Goal: Check status

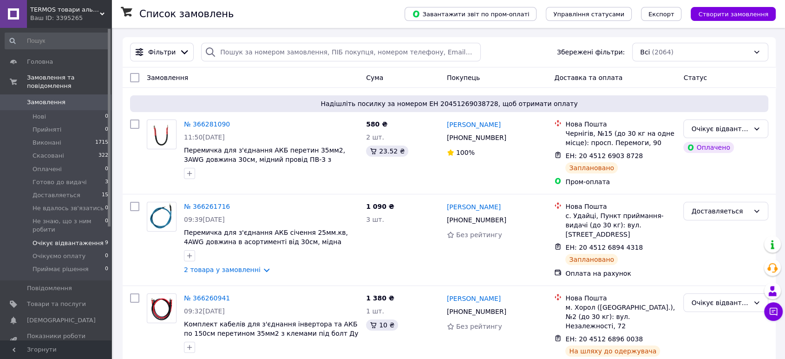
click at [83, 239] on span "Очікує відвантаження" at bounding box center [68, 243] width 71 height 8
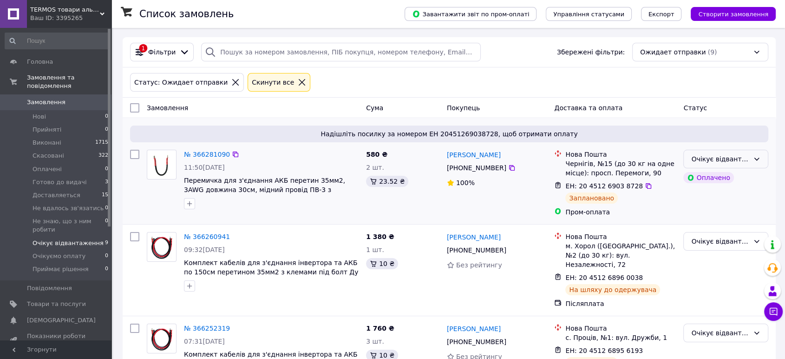
click at [751, 158] on div "Очікує відвантаження" at bounding box center [725, 159] width 85 height 19
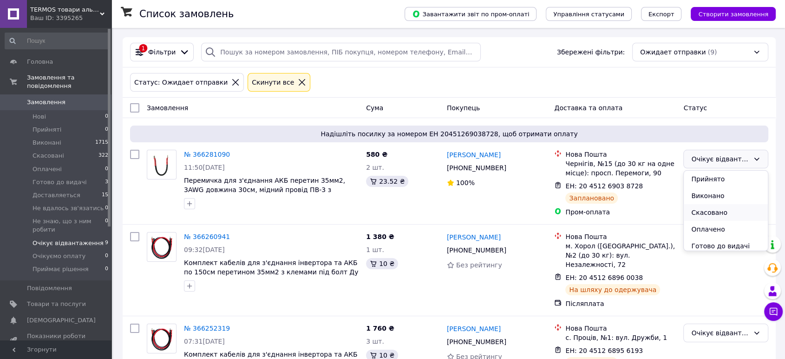
scroll to position [52, 0]
click at [714, 211] on li "Доставляеться" at bounding box center [726, 211] width 84 height 17
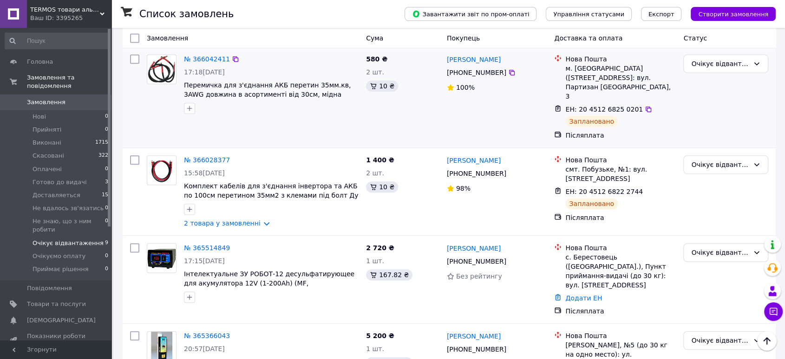
scroll to position [528, 0]
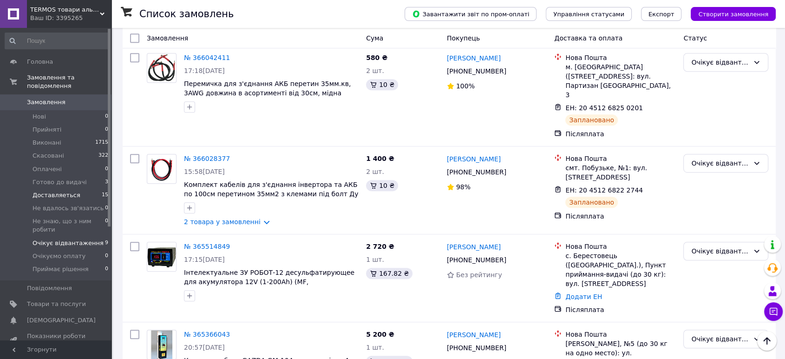
click at [60, 191] on span "Доставляеться" at bounding box center [57, 195] width 48 height 8
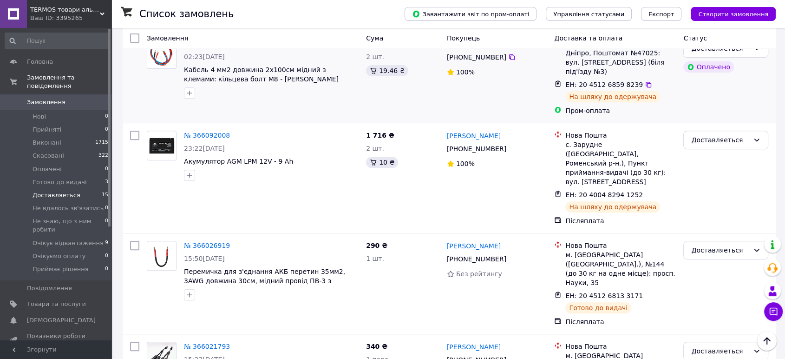
scroll to position [413, 0]
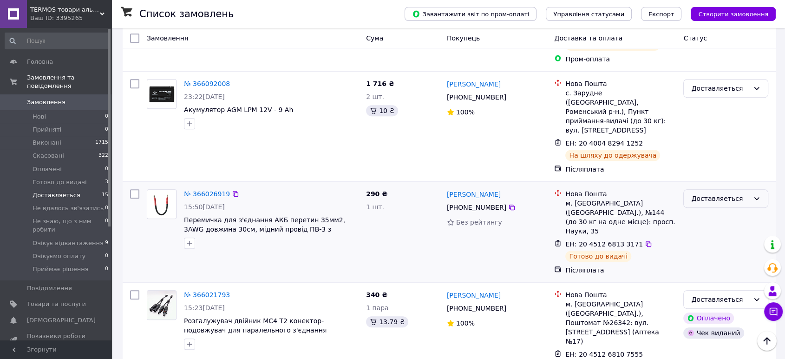
click at [720, 193] on div "Доставляеться" at bounding box center [720, 198] width 58 height 10
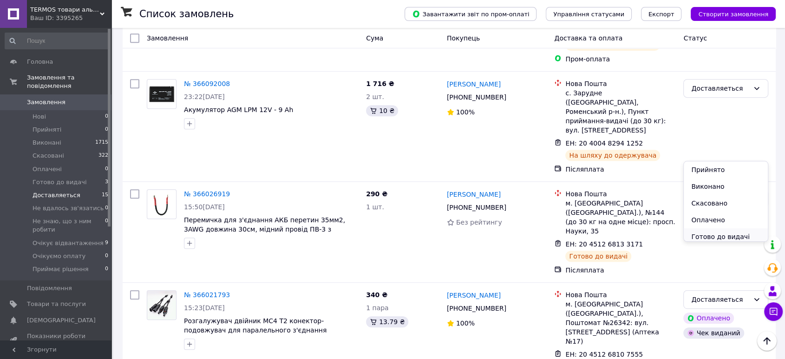
click at [722, 234] on li "Готово до видачі" at bounding box center [726, 236] width 84 height 17
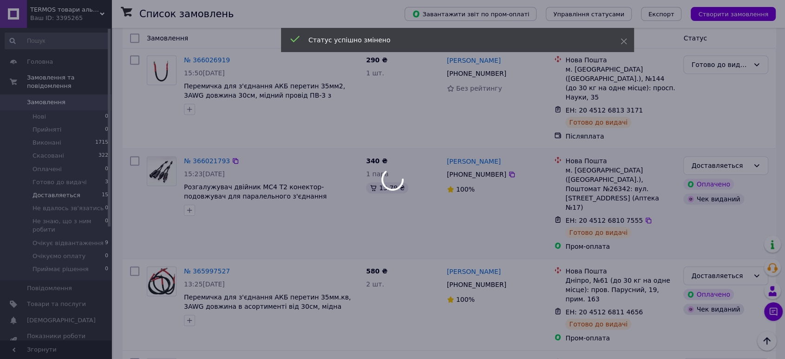
scroll to position [571, 0]
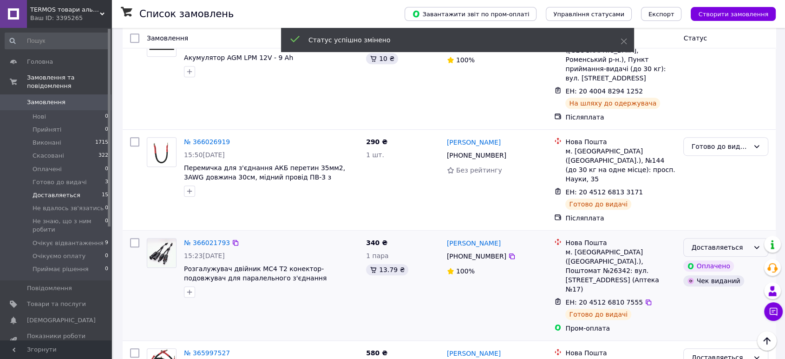
click at [744, 242] on div "Доставляеться" at bounding box center [720, 247] width 58 height 10
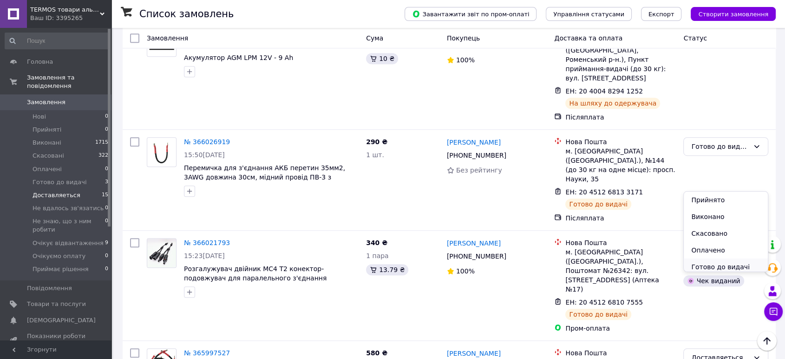
click at [720, 264] on li "Готово до видачі" at bounding box center [726, 266] width 84 height 17
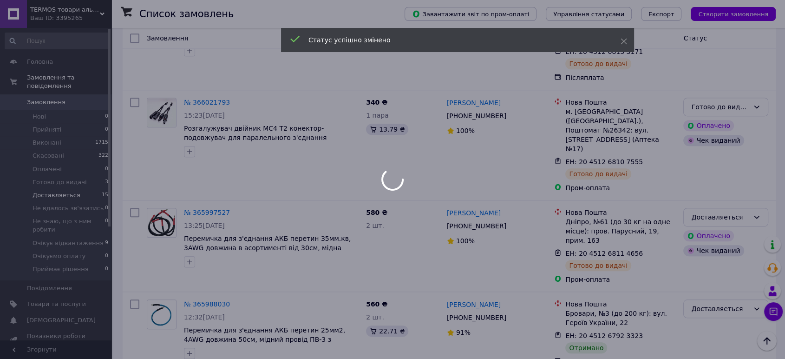
scroll to position [726, 0]
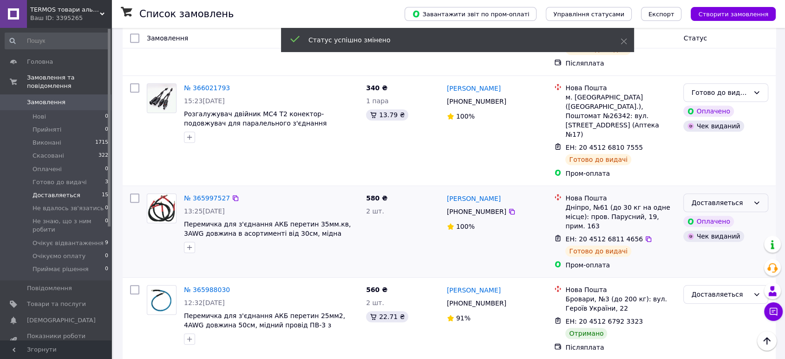
click at [737, 197] on div "Доставляеться" at bounding box center [720, 202] width 58 height 10
click at [715, 203] on li "Готово до видачі" at bounding box center [726, 203] width 84 height 17
click at [710, 289] on div "Доставляеться" at bounding box center [720, 294] width 58 height 10
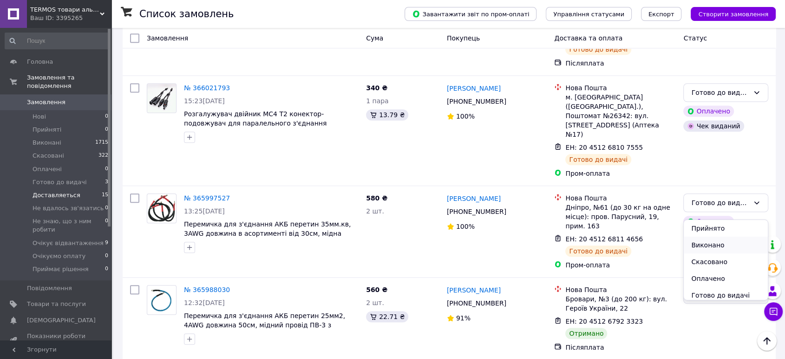
click at [711, 243] on li "Виконано" at bounding box center [726, 244] width 84 height 17
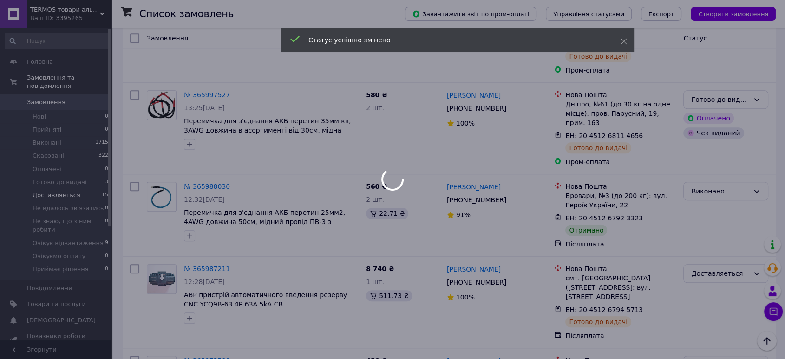
scroll to position [829, 0]
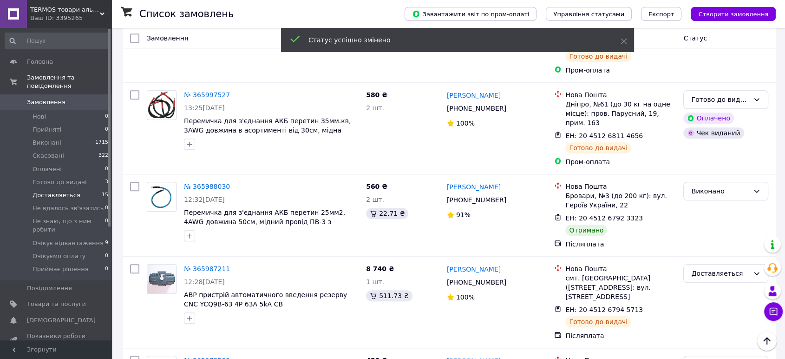
click at [710, 268] on div "Доставляеться" at bounding box center [720, 273] width 58 height 10
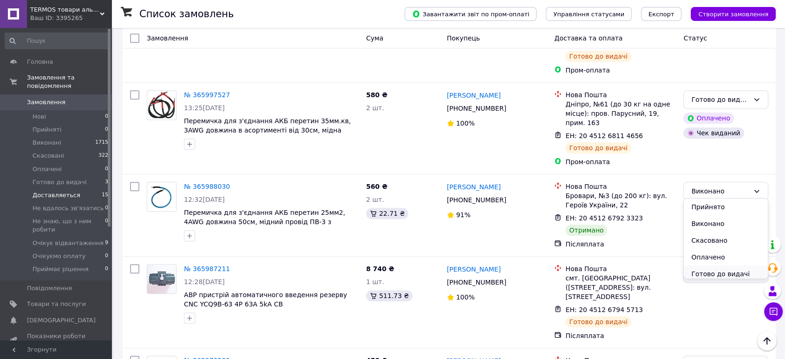
click at [716, 271] on li "Готово до видачі" at bounding box center [726, 273] width 84 height 17
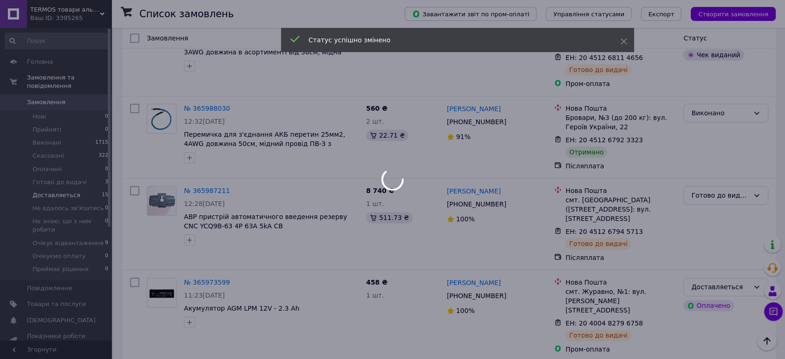
scroll to position [932, 0]
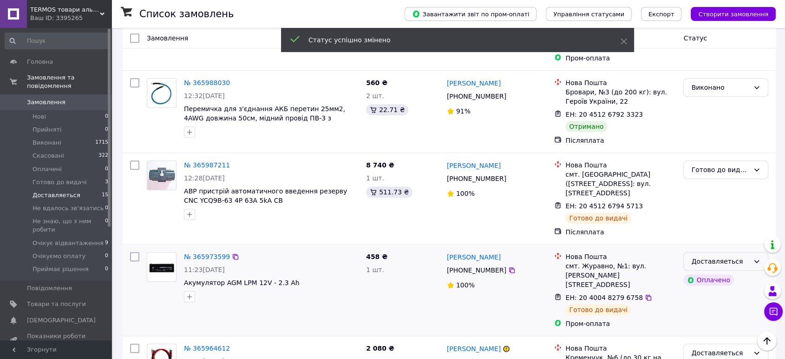
click at [719, 256] on div "Доставляеться" at bounding box center [720, 261] width 58 height 10
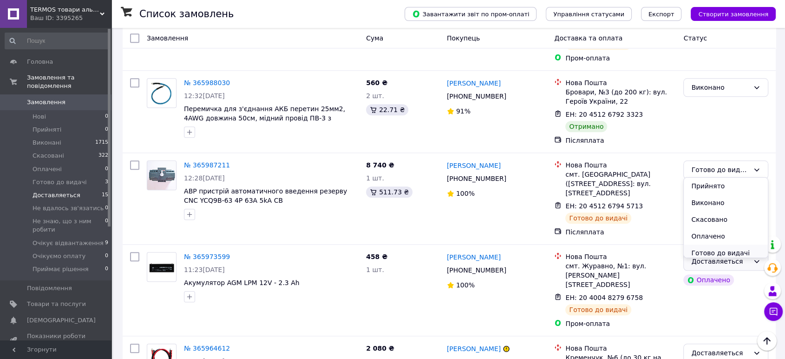
click at [710, 251] on li "Готово до видачі" at bounding box center [726, 252] width 84 height 17
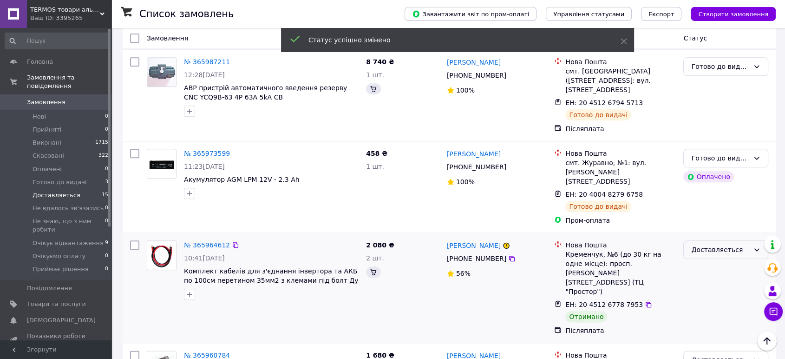
scroll to position [1036, 0]
click at [719, 244] on div "Доставляеться" at bounding box center [720, 249] width 58 height 10
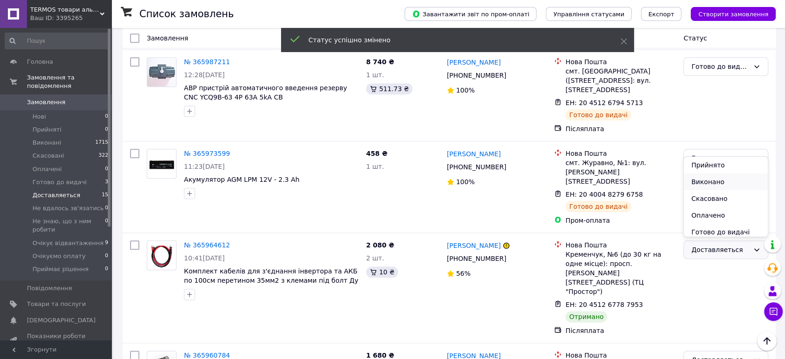
click at [709, 182] on li "Виконано" at bounding box center [726, 181] width 84 height 17
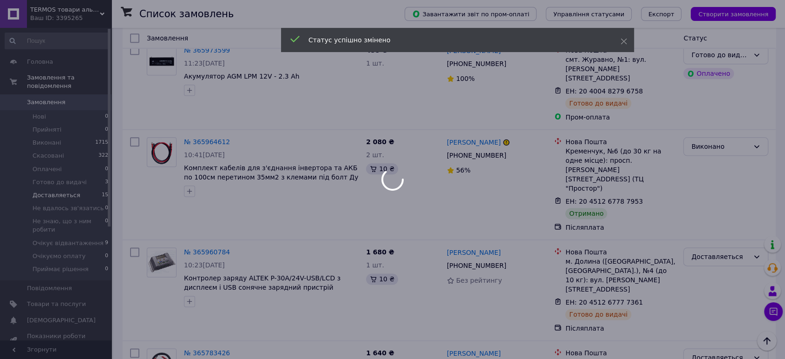
scroll to position [1139, 0]
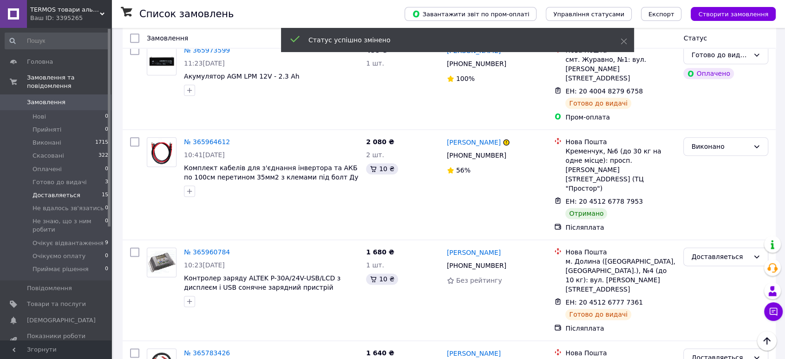
click at [711, 251] on div "Доставляеться" at bounding box center [720, 256] width 58 height 10
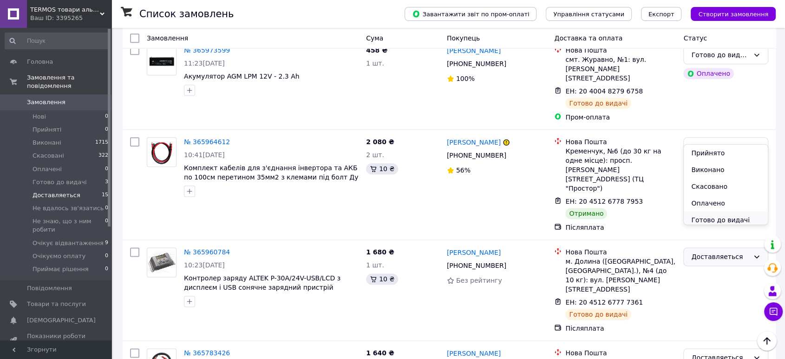
click at [715, 220] on li "Готово до видачі" at bounding box center [726, 219] width 84 height 17
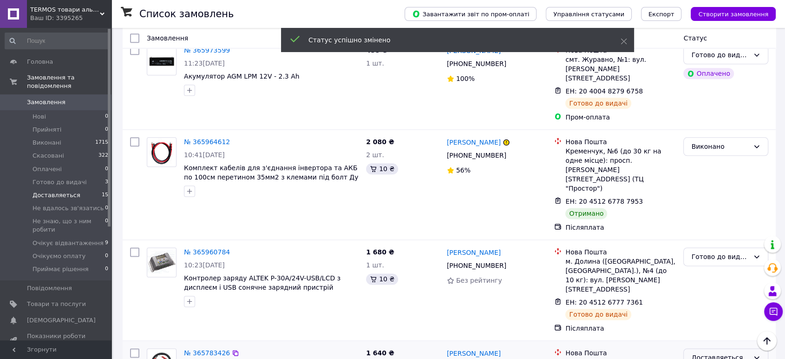
click at [706, 352] on div "Доставляеться" at bounding box center [720, 357] width 58 height 10
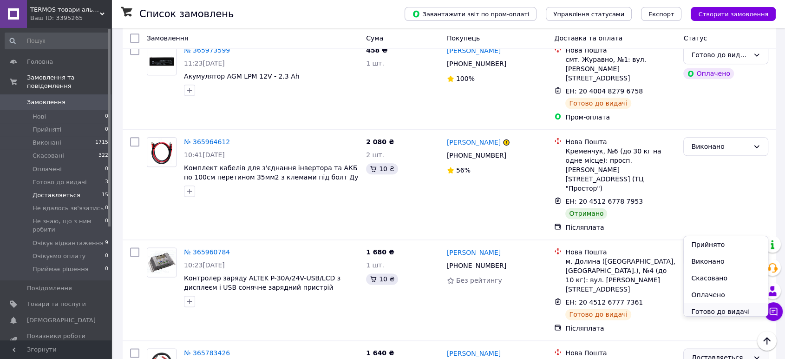
click at [716, 310] on li "Готово до видачі" at bounding box center [726, 311] width 84 height 17
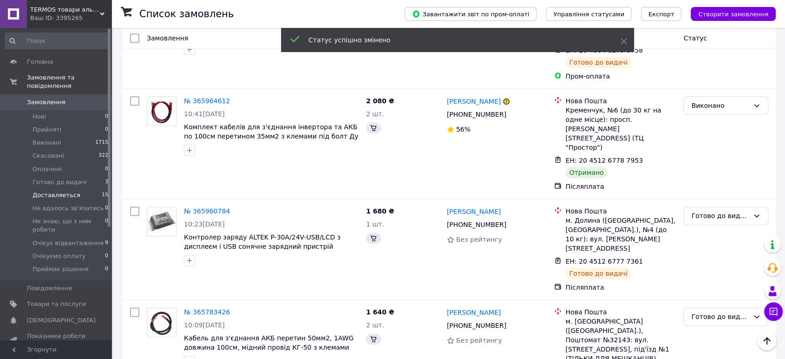
scroll to position [1180, 0]
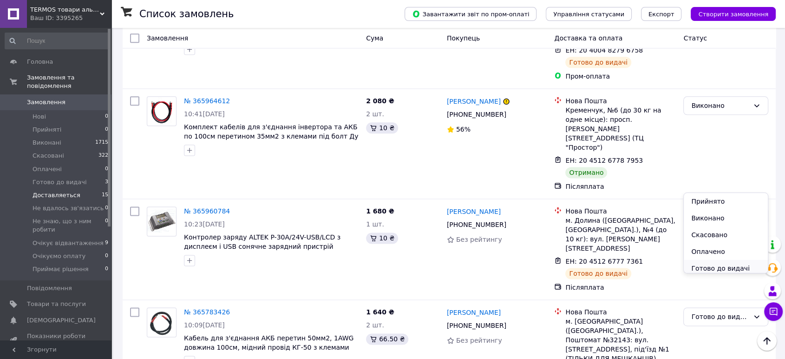
click at [702, 267] on li "Готово до видачі" at bounding box center [726, 268] width 84 height 17
click at [56, 178] on span "Готово до видачі" at bounding box center [60, 182] width 54 height 8
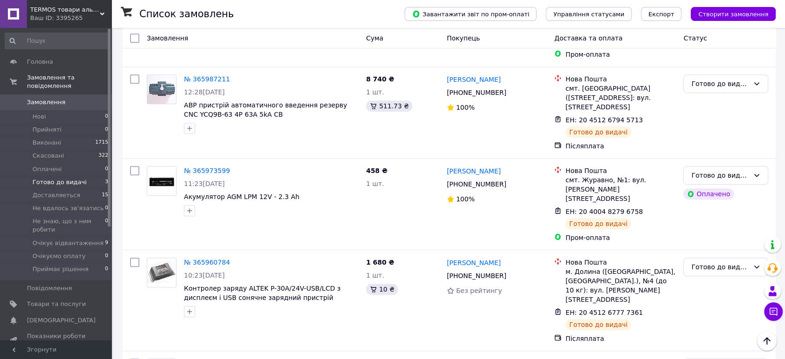
scroll to position [546, 0]
click at [50, 98] on span "Замовлення" at bounding box center [46, 102] width 39 height 8
